Goal: Task Accomplishment & Management: Complete application form

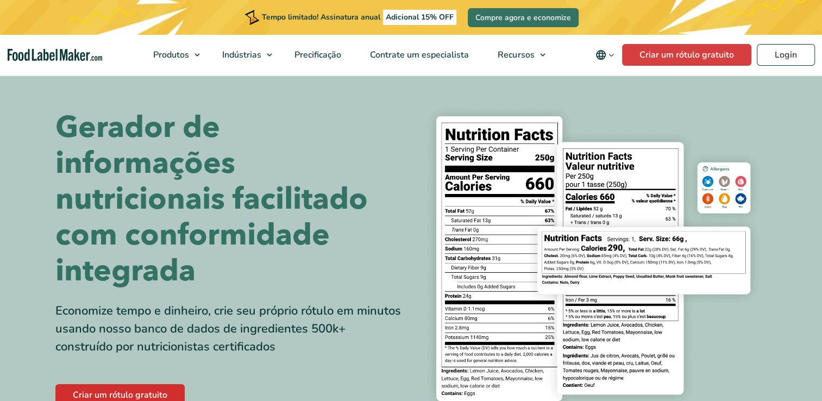
scroll to position [84, 0]
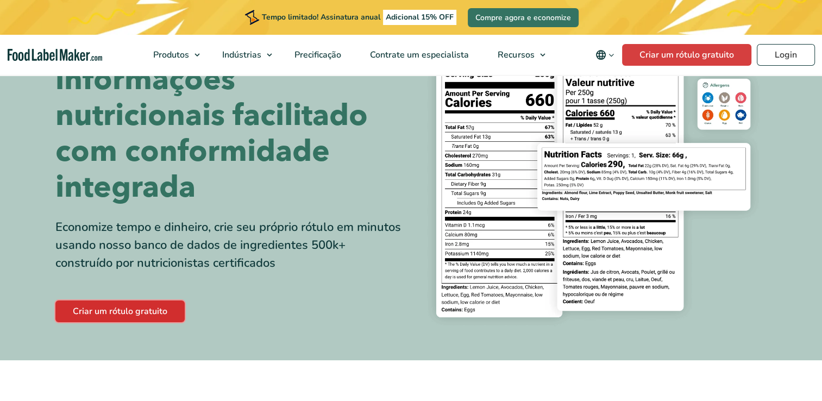
click at [145, 302] on link "Criar um rótulo gratuito" at bounding box center [119, 312] width 129 height 22
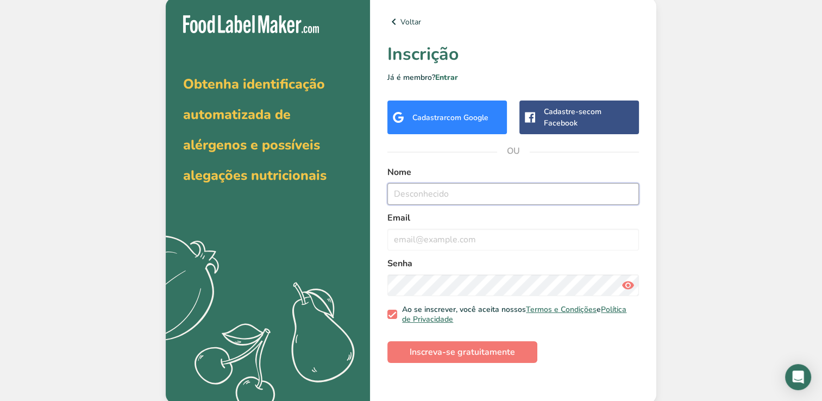
click at [448, 201] on input "text" at bounding box center [514, 194] width 252 height 22
type input "danilo"
type input "danilootr@hotmail.com"
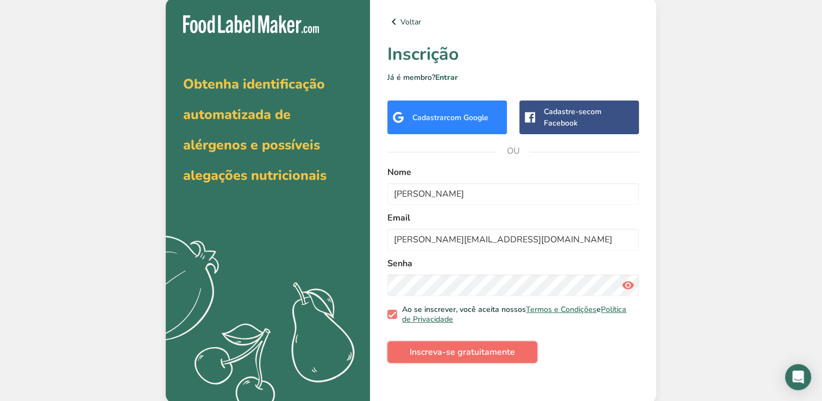
click at [465, 351] on span "Inscreva-se gratuitamente" at bounding box center [462, 352] width 105 height 13
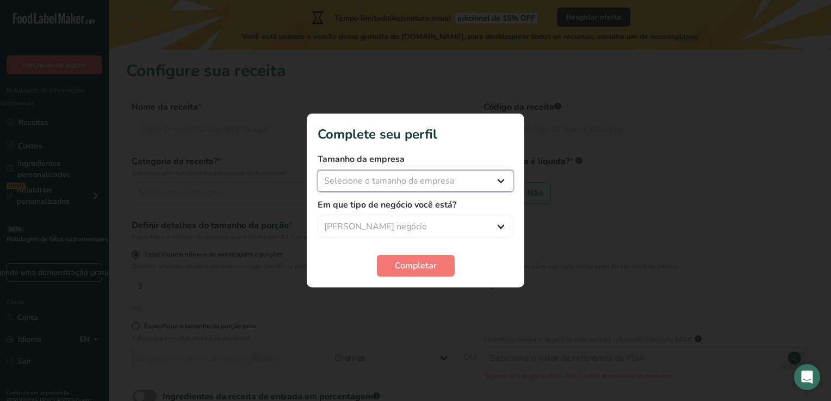
click at [470, 174] on select "Selecione o tamanho da empresa Menos de 10 funcionários 10 a 50 funcionários 51…" at bounding box center [415, 181] width 196 height 22
select select "2"
click at [317, 170] on select "Selecione o tamanho da empresa Menos de 10 funcionários 10 a 50 funcionários 51…" at bounding box center [415, 181] width 196 height 22
click at [432, 223] on select "Selecionar negócio Fabricante de alimentos embalados Restaurante & Café Padaria…" at bounding box center [415, 227] width 196 height 22
select select "2"
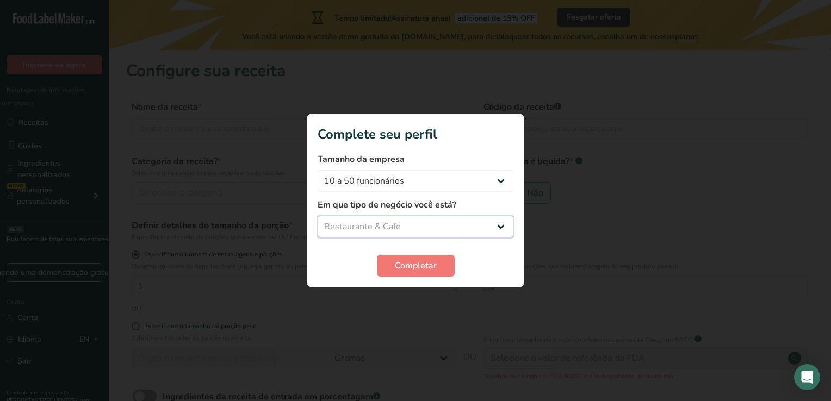
click at [317, 216] on select "Selecionar negócio Fabricante de alimentos embalados Restaurante & Café Padaria…" at bounding box center [415, 227] width 196 height 22
click at [414, 263] on span "Completar" at bounding box center [416, 265] width 42 height 13
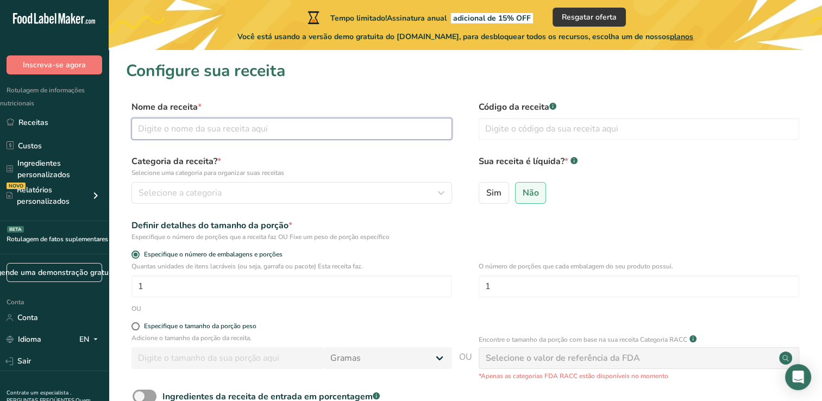
click at [263, 133] on input "text" at bounding box center [292, 129] width 321 height 22
type input "AÇAÍ SORBET GUARANÁ"
type input "1"
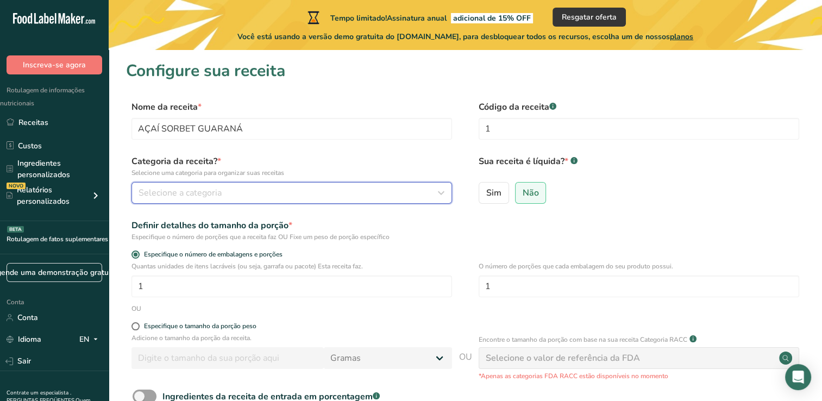
click at [286, 197] on div "Selecione a categoria" at bounding box center [289, 192] width 300 height 13
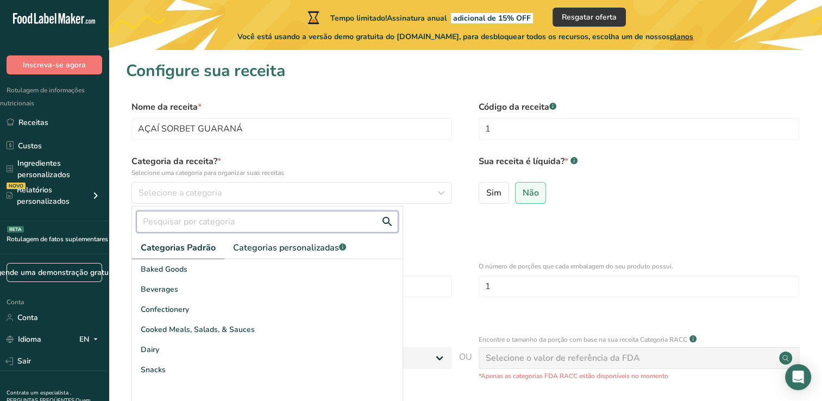
click at [274, 223] on input "text" at bounding box center [267, 222] width 262 height 22
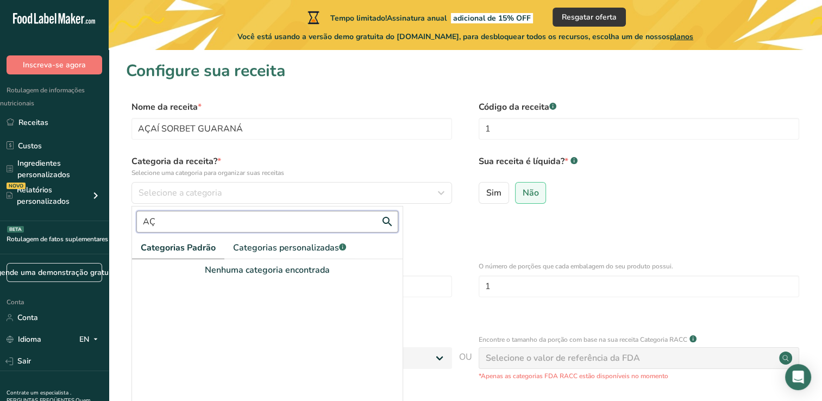
type input "A"
type input "S"
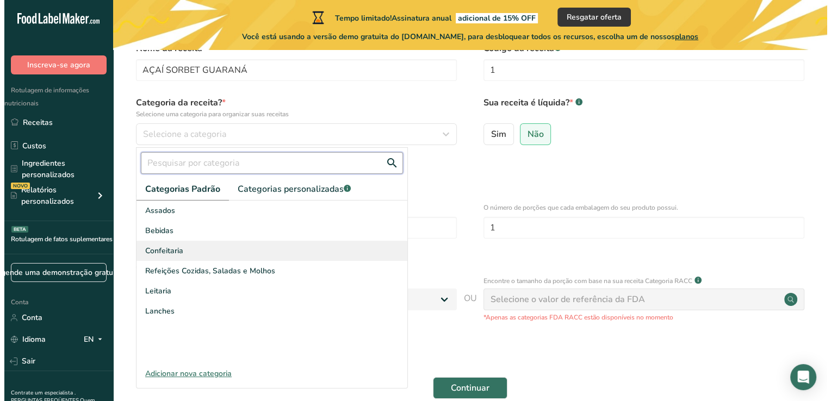
scroll to position [63, 0]
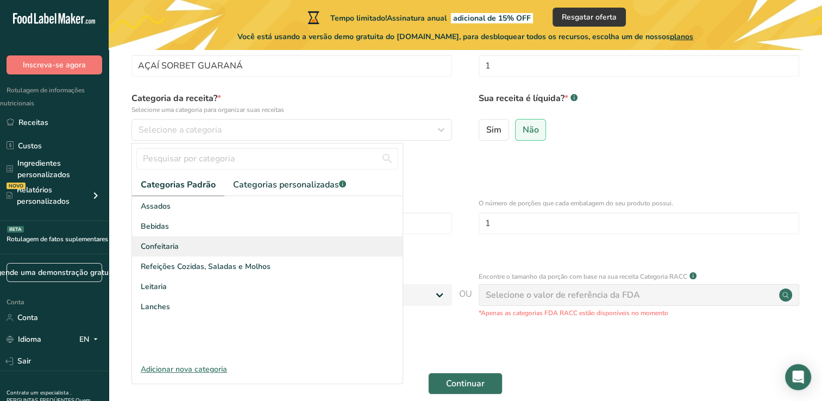
click at [258, 310] on div "Lanches" at bounding box center [267, 307] width 271 height 20
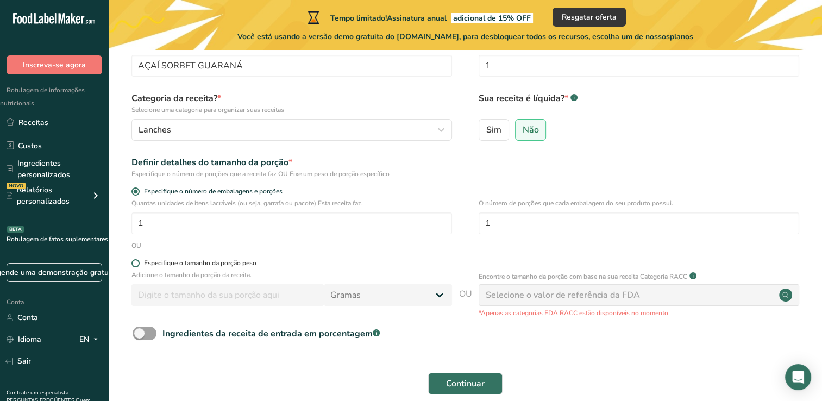
click at [209, 266] on div "Especifique o tamanho da porção peso" at bounding box center [200, 263] width 113 height 8
click at [139, 266] on input "Especifique o tamanho da porção peso" at bounding box center [135, 263] width 7 height 7
radio input "true"
radio input "false"
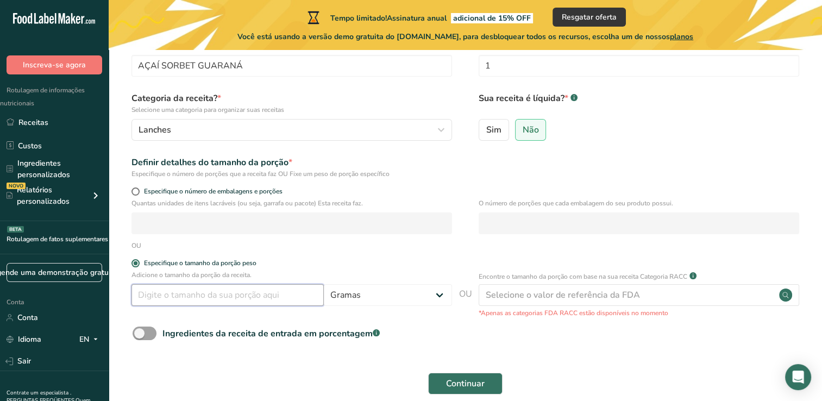
click at [213, 291] on input "number" at bounding box center [228, 295] width 192 height 22
type input "12"
click at [402, 303] on select "Gramas Kg Mg Mcg Lb Austrália l Ml fl oz Colheres Tsp chávena Qt galão" at bounding box center [388, 295] width 128 height 22
select select "1"
click at [379, 284] on select "Gramas Kg Mg Mcg Lb Austrália l Ml fl oz Colheres Tsp chávena Qt galão" at bounding box center [388, 295] width 128 height 22
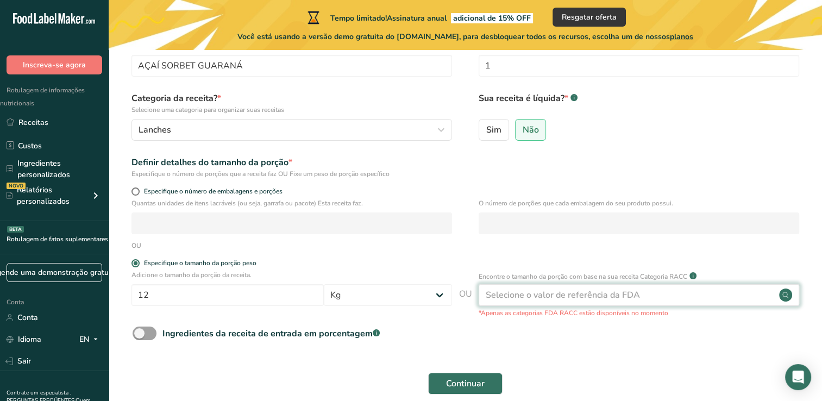
click at [524, 291] on div "Selecione o valor de referência da FDA" at bounding box center [563, 295] width 154 height 13
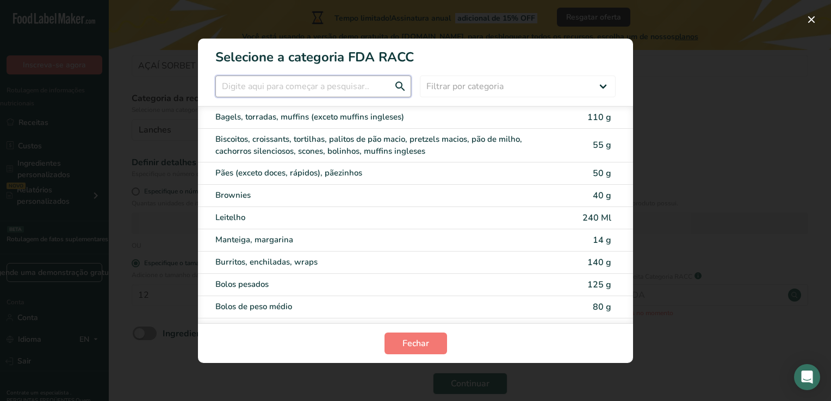
click at [352, 92] on input "Modal de seleção de categoria RACC" at bounding box center [313, 87] width 196 height 22
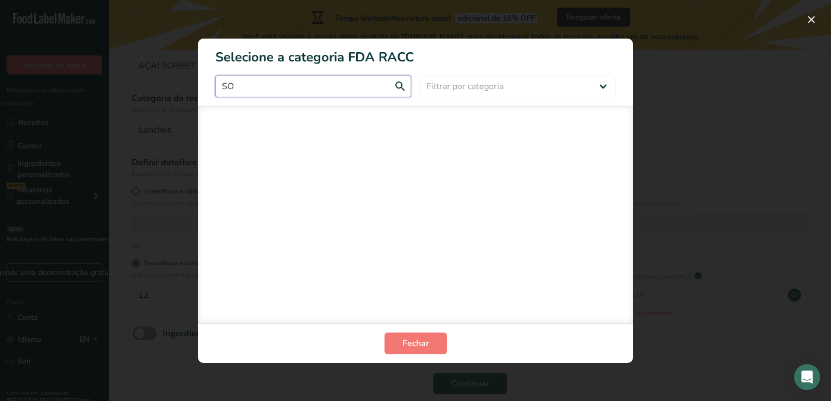
type input "S"
type input "A"
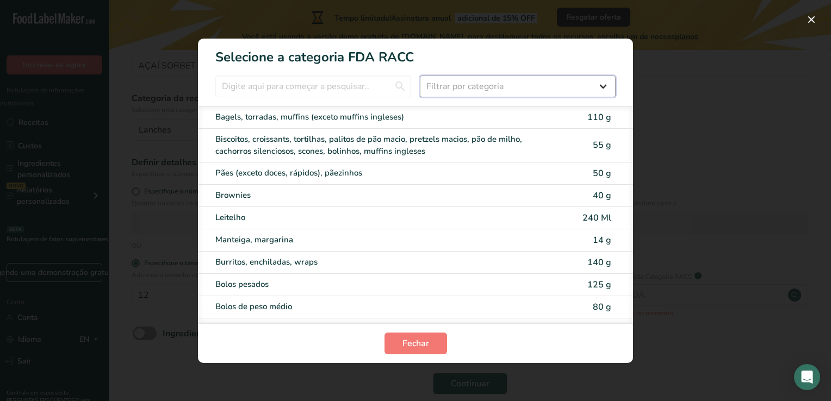
click at [455, 84] on select "Filtrar por categoria Todo Produtos de panificação Bebidas Cereais e outros pro…" at bounding box center [518, 87] width 196 height 22
select select "9"
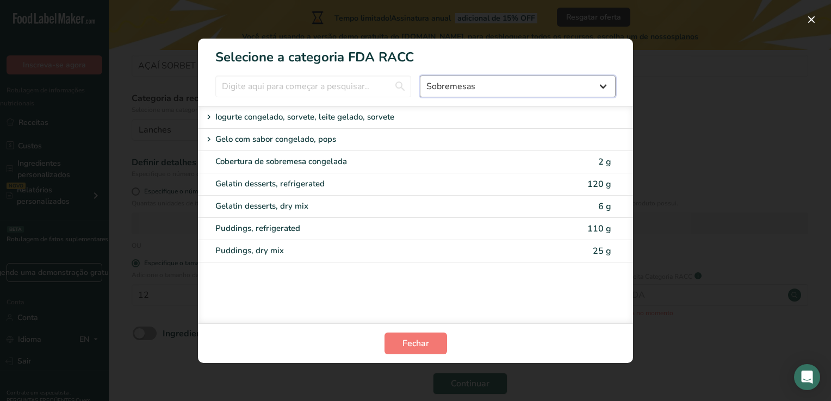
click at [455, 84] on select "Todo Produtos de panificação Bebidas Cereais e outros produtos à base de cereai…" at bounding box center [518, 87] width 196 height 22
click at [415, 342] on span "Fechar" at bounding box center [415, 343] width 27 height 13
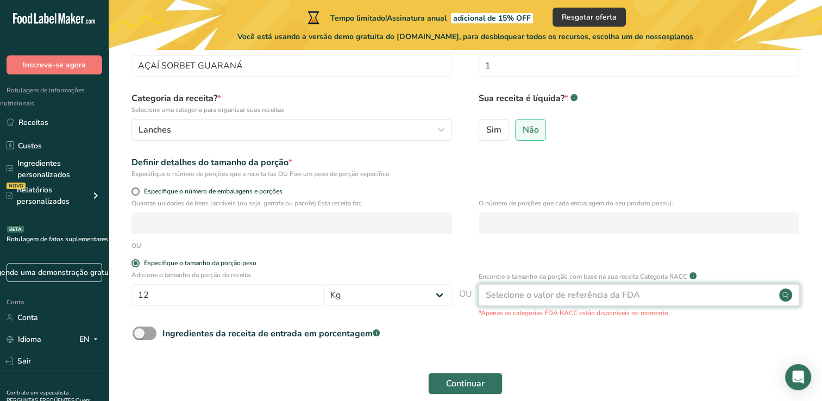
click at [666, 293] on div "Selecione o valor de referência da FDA" at bounding box center [639, 295] width 321 height 22
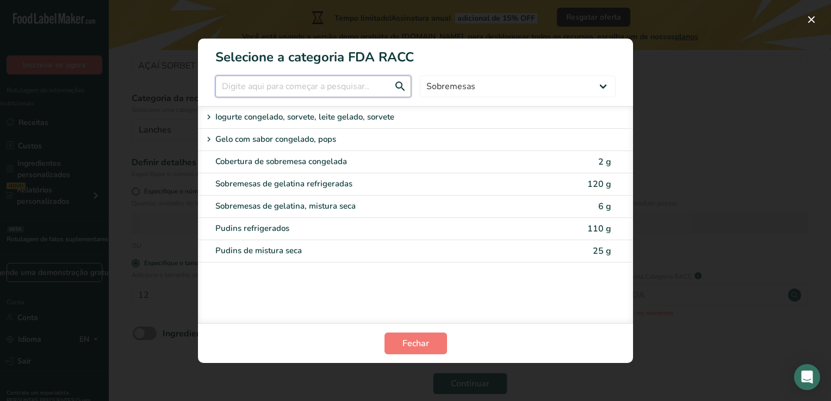
click at [314, 78] on input "Modal de seleção de categoria RACC" at bounding box center [313, 87] width 196 height 22
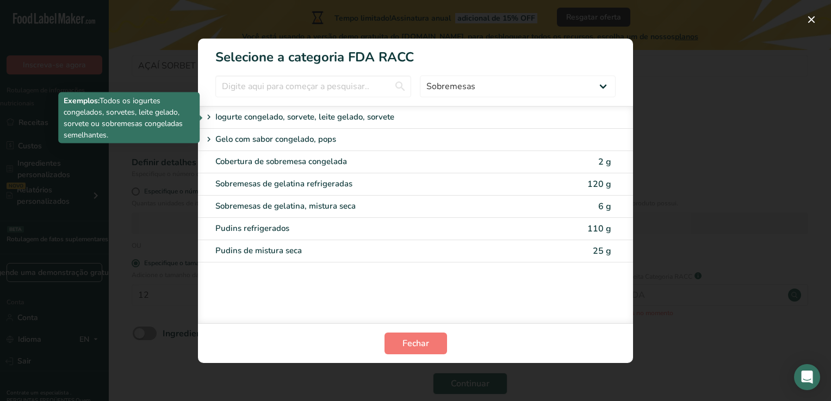
click at [326, 114] on p "Iogurte congelado, sorvete, leite gelado, sorvete" at bounding box center [304, 117] width 179 height 13
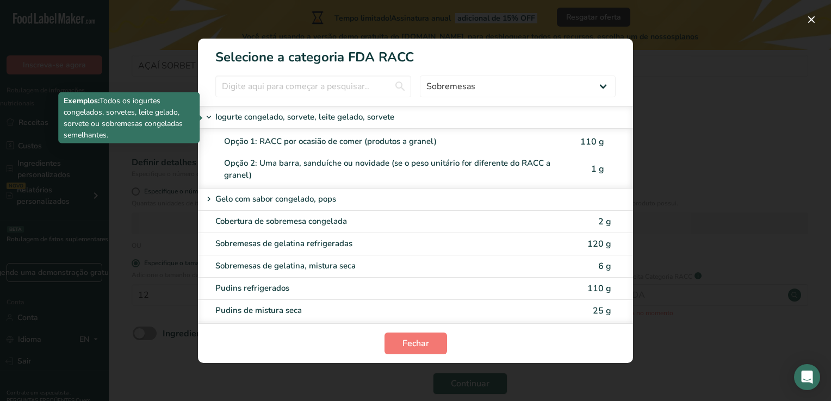
click at [383, 115] on p "Iogurte congelado, sorvete, leite gelado, sorvete" at bounding box center [304, 117] width 179 height 13
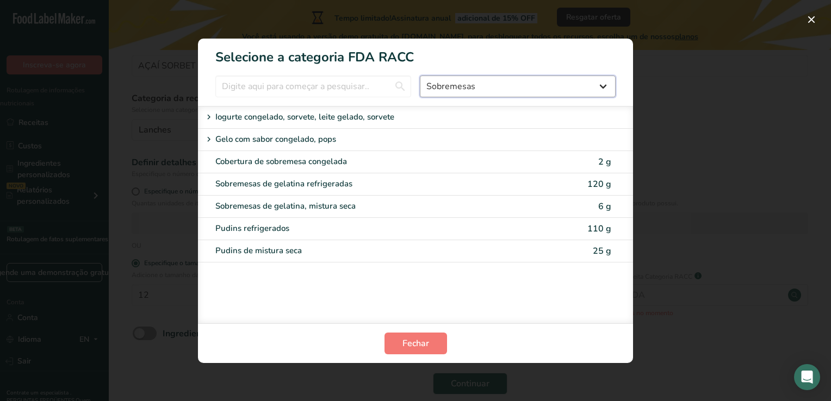
click at [465, 88] on select "Todo Produtos de panificação Bebidas Cereais e outros produtos à base de cereai…" at bounding box center [518, 87] width 196 height 22
click at [420, 76] on select "Todo Produtos de panificação Bebidas Cereais e outros produtos à base de cereai…" at bounding box center [518, 87] width 196 height 22
click at [355, 88] on input "Modal de seleção de categoria RACC" at bounding box center [313, 87] width 196 height 22
click at [405, 83] on input "Modal de seleção de categoria RACC" at bounding box center [313, 87] width 196 height 22
click at [396, 86] on input "Modal de seleção de categoria RACC" at bounding box center [313, 87] width 196 height 22
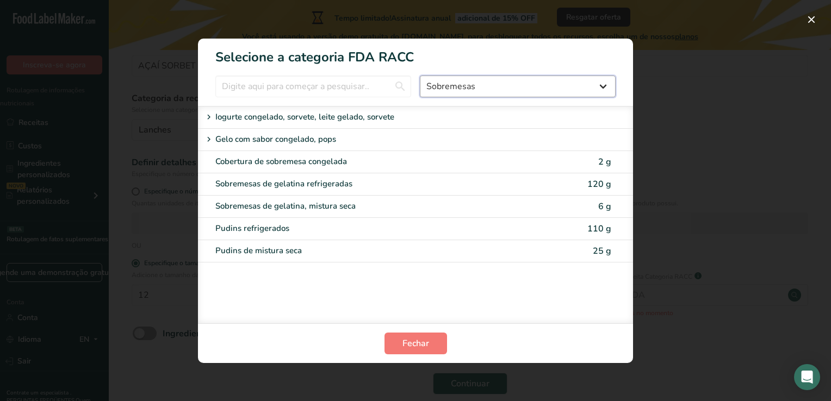
click at [448, 84] on select "Todo Produtos de panificação Bebidas Cereais e outros produtos à base de cereai…" at bounding box center [518, 87] width 196 height 22
select select "Modal de seleção de categoria RACC"
click at [420, 76] on select "Todo Produtos de panificação Bebidas Cereais e outros produtos à base de cereai…" at bounding box center [518, 87] width 196 height 22
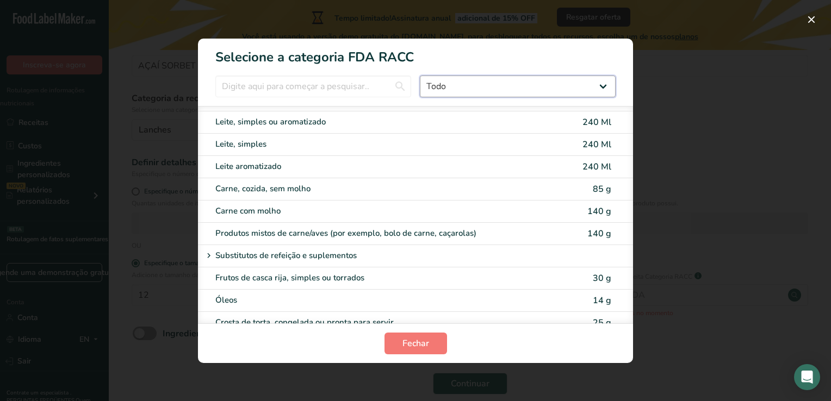
scroll to position [1369, 0]
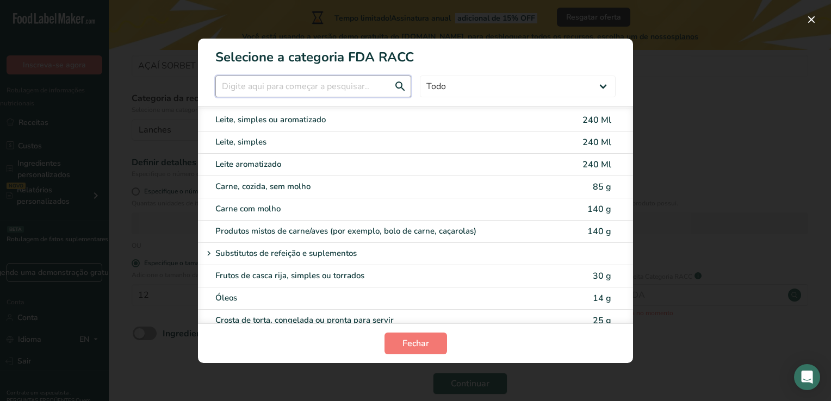
click at [318, 86] on input "Modal de seleção de categoria RACC" at bounding box center [313, 87] width 196 height 22
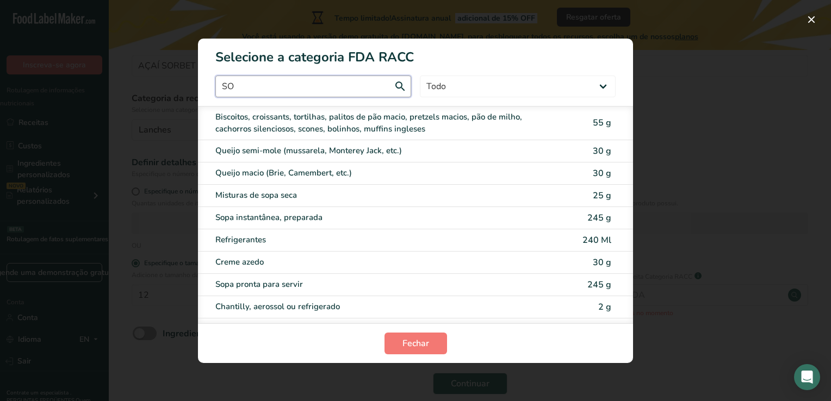
scroll to position [0, 0]
type input "S"
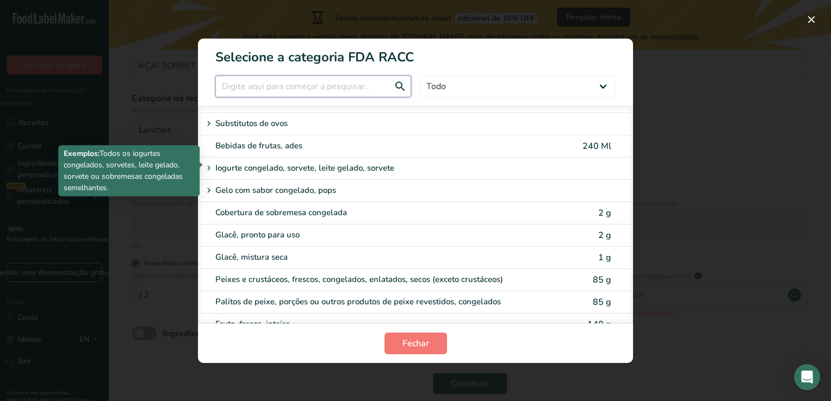
scroll to position [852, 0]
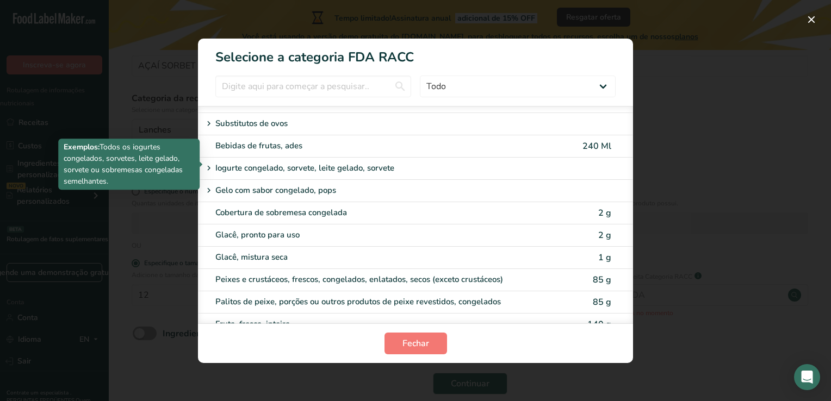
click at [376, 167] on p "Iogurte congelado, sorvete, leite gelado, sorvete" at bounding box center [304, 168] width 179 height 13
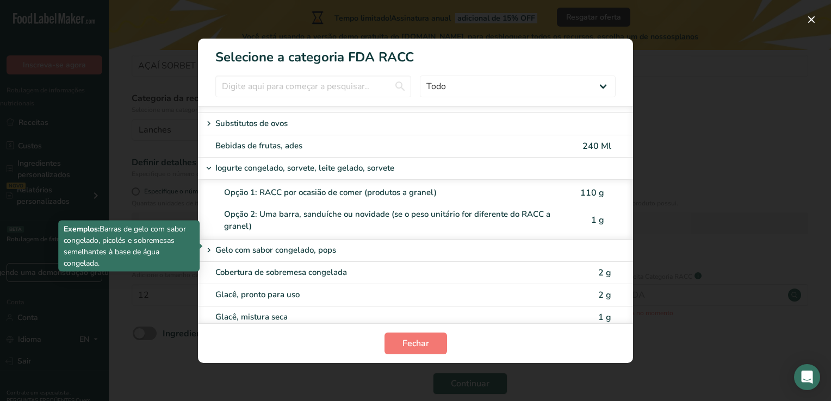
click at [371, 245] on div "Gelo com sabor congelado, pops" at bounding box center [374, 250] width 344 height 13
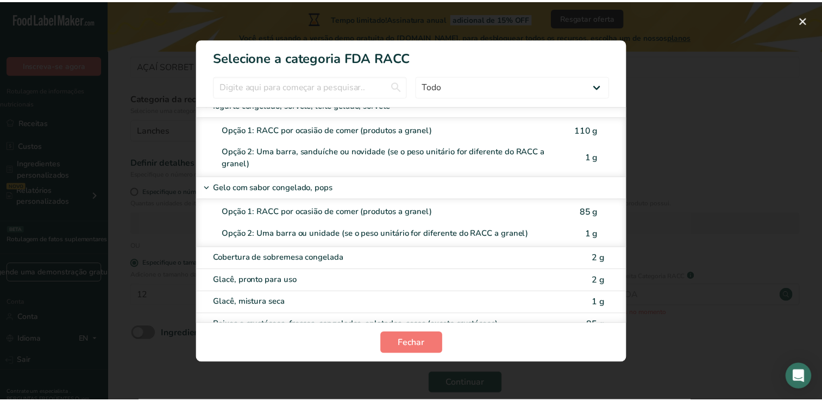
scroll to position [915, 0]
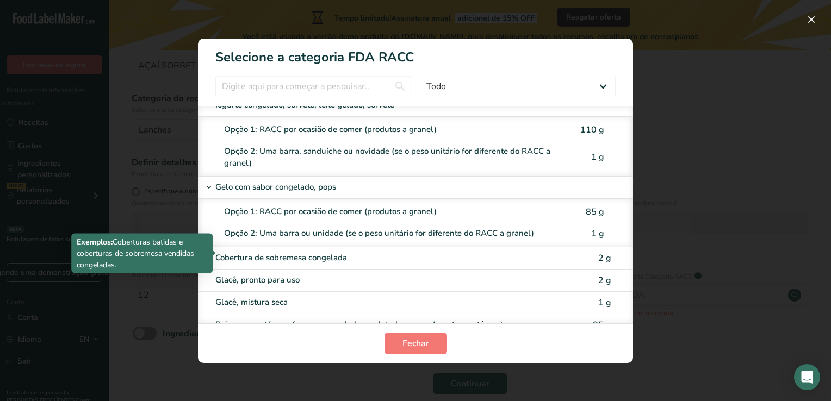
click at [382, 252] on div "Cobertura de sobremesa congelada" at bounding box center [369, 258] width 309 height 13
type input "2"
select select "0"
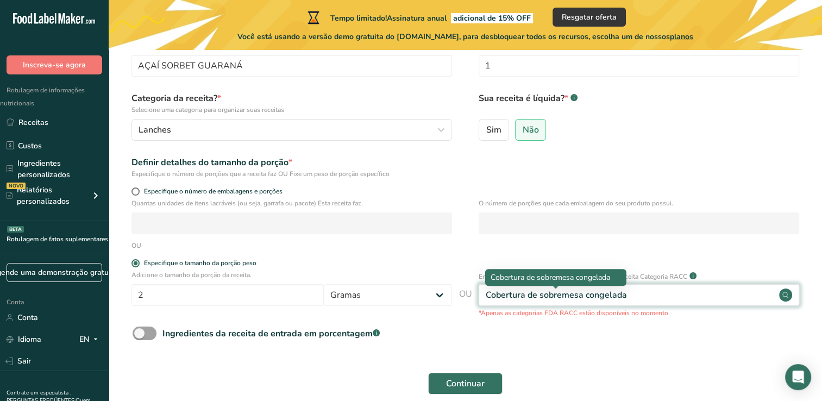
click at [603, 292] on div "Cobertura de sobremesa congelada" at bounding box center [556, 295] width 141 height 13
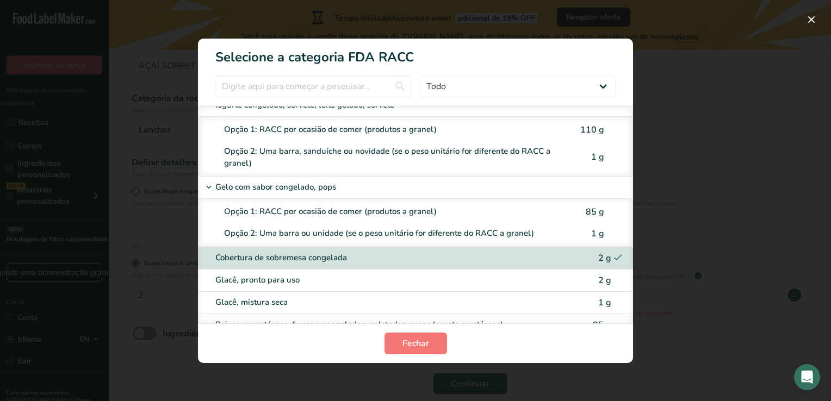
click at [506, 234] on div "Opção 2: Uma barra ou unidade (se o peso unitário for diferente do RACC a grane…" at bounding box center [397, 233] width 347 height 13
type input "1"
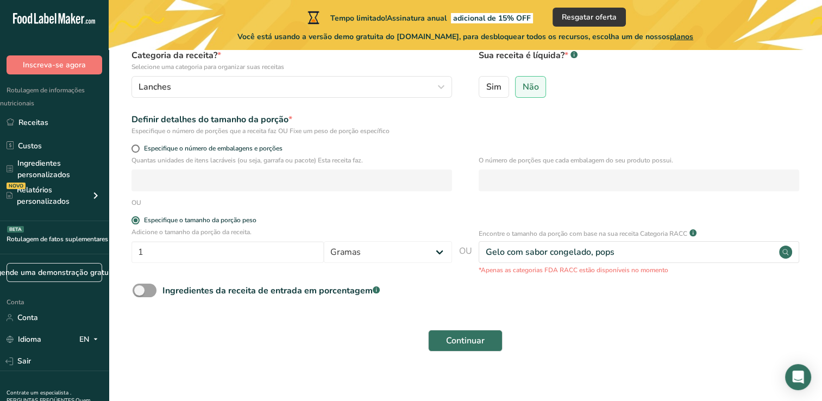
scroll to position [107, 0]
click at [146, 291] on span at bounding box center [145, 290] width 24 height 14
click at [140, 291] on input "Ingredientes da receita de entrada em porcentagem .a-a{fill:#347362;}.b-a{fill:…" at bounding box center [136, 289] width 7 height 7
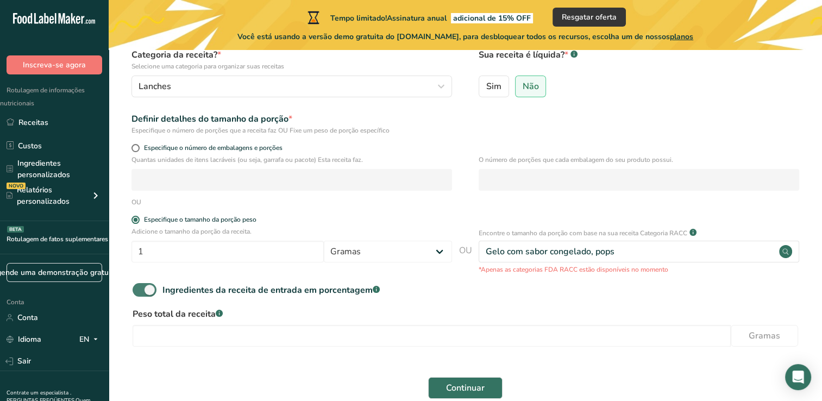
click at [142, 289] on span at bounding box center [145, 290] width 24 height 14
click at [140, 289] on input "Ingredientes da receita de entrada em porcentagem .a-a{fill:#347362;}.b-a{fill:…" at bounding box center [136, 289] width 7 height 7
checkbox input "false"
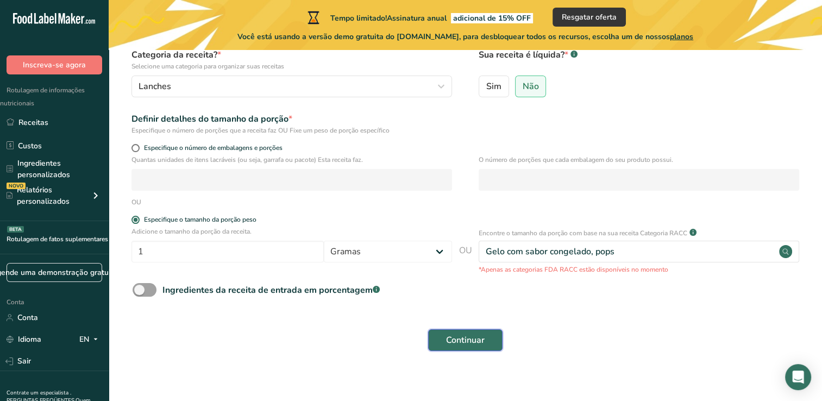
click at [461, 345] on span "Continuar" at bounding box center [465, 340] width 39 height 13
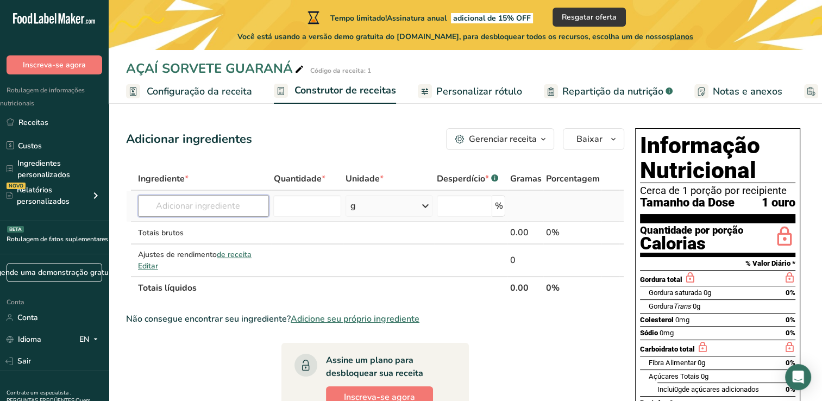
click at [230, 210] on input "text" at bounding box center [203, 206] width 131 height 22
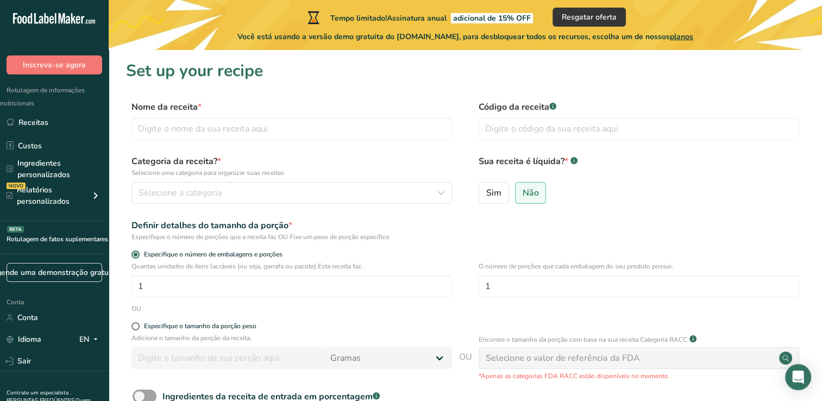
scroll to position [107, 0]
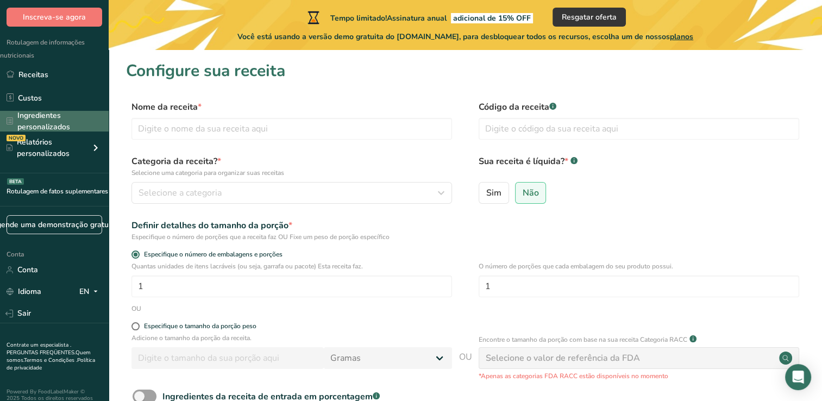
scroll to position [56, 0]
